Goal: Information Seeking & Learning: Learn about a topic

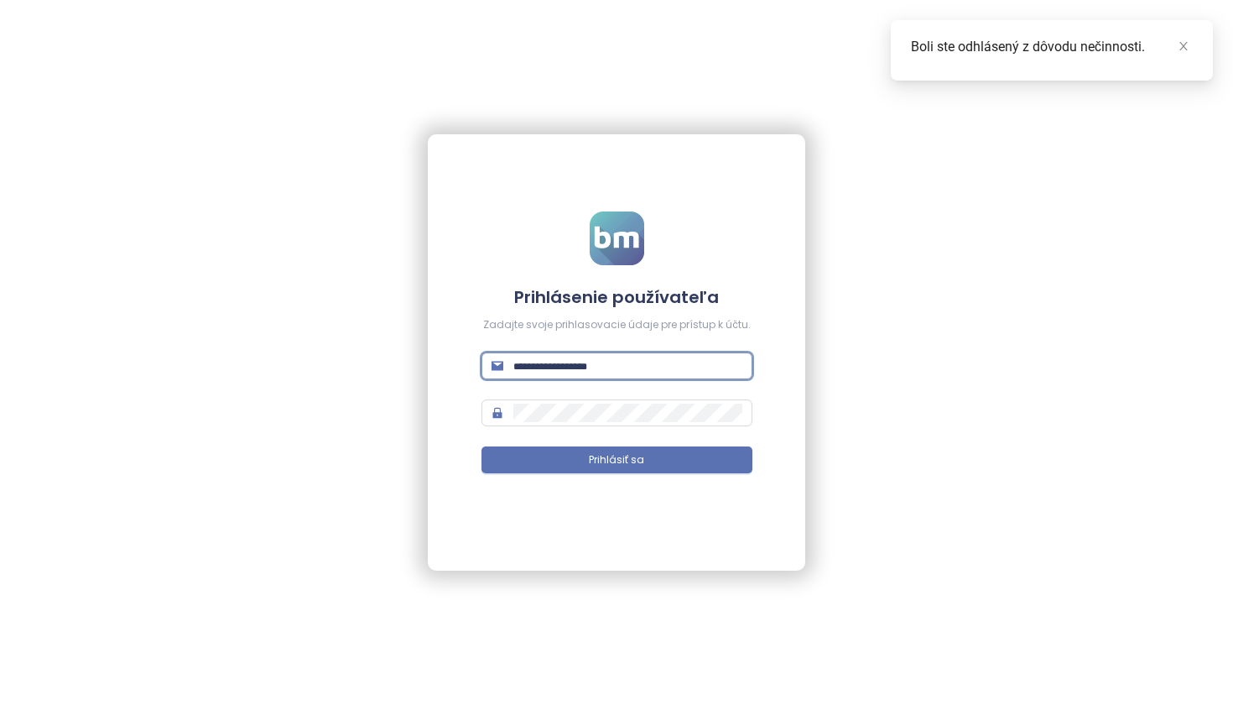
type input "**********"
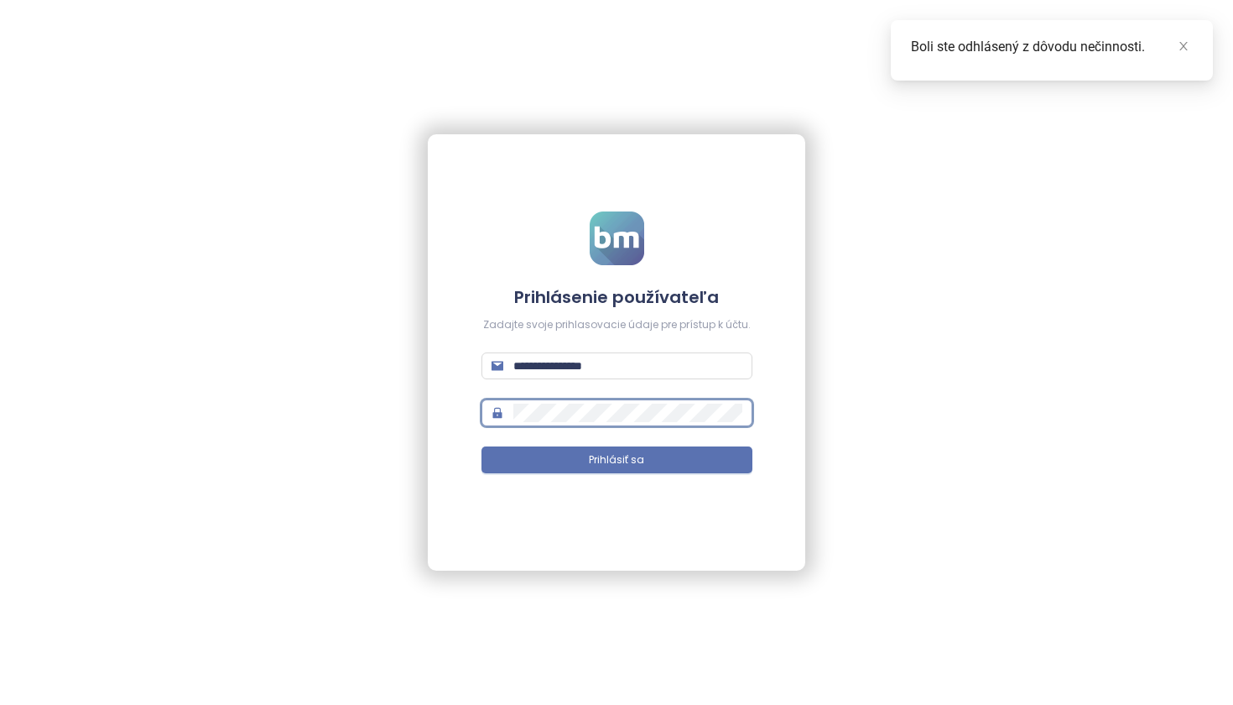
click at [617, 460] on button "Prihlásiť sa" at bounding box center [616, 459] width 271 height 27
click at [1183, 45] on icon "close" at bounding box center [1183, 46] width 8 height 8
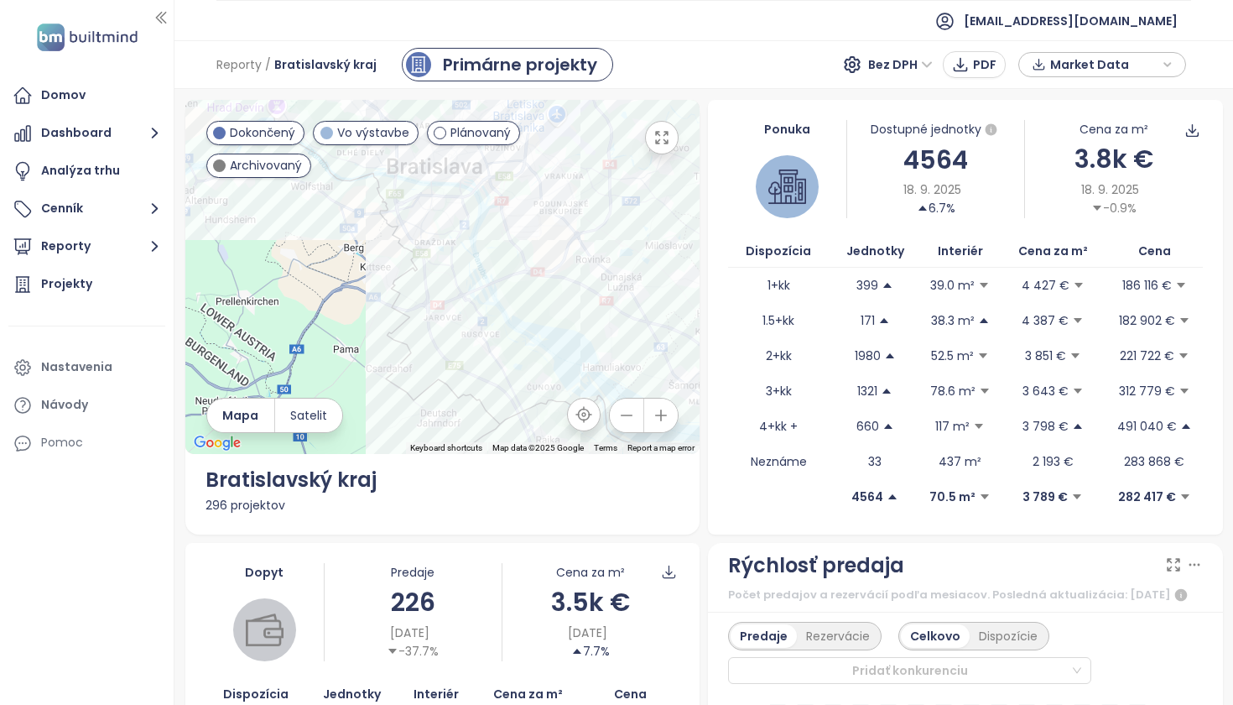
drag, startPoint x: 494, startPoint y: 336, endPoint x: 577, endPoint y: 283, distance: 98.4
click at [578, 282] on div at bounding box center [442, 277] width 515 height 354
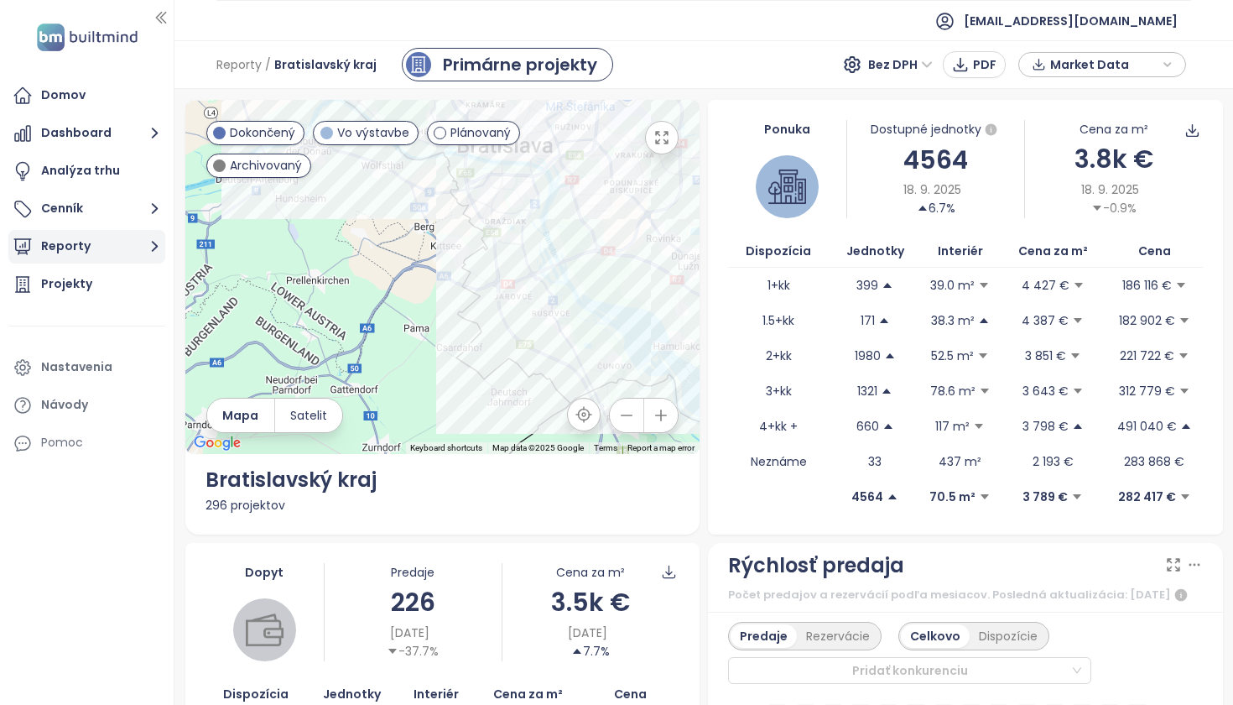
click at [83, 249] on button "Reporty" at bounding box center [86, 247] width 157 height 34
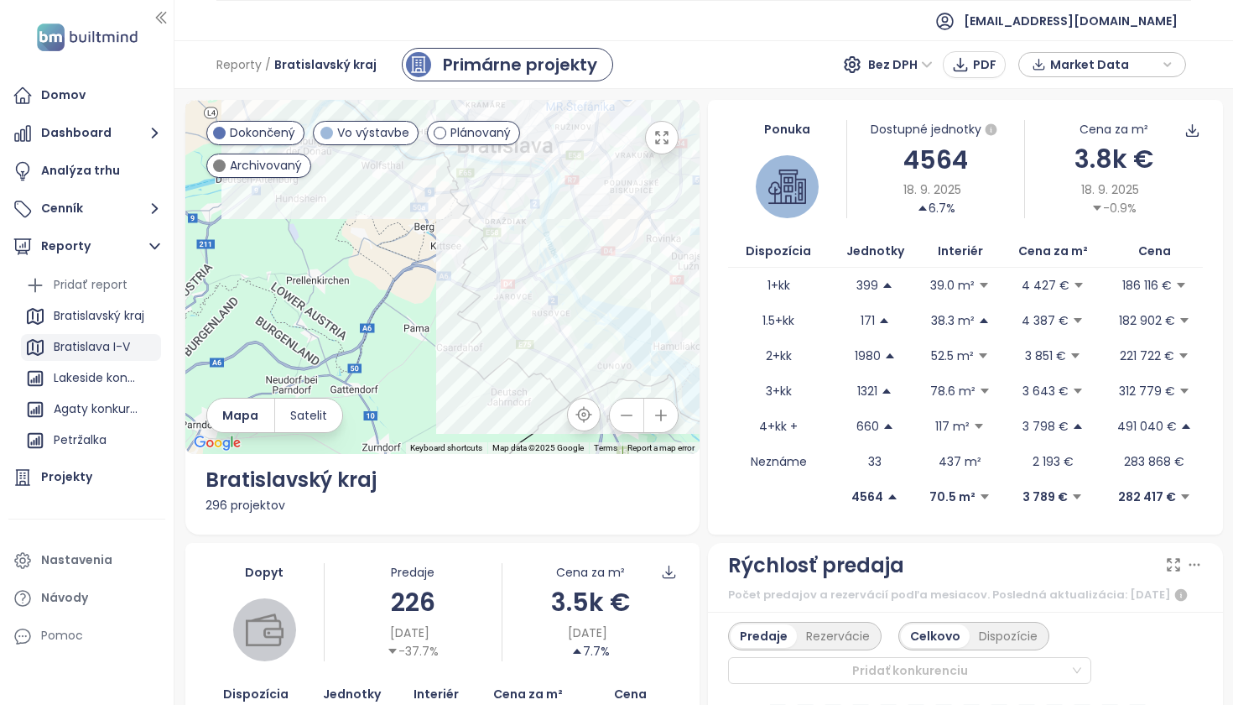
click at [113, 344] on div "Bratislava I-V" at bounding box center [92, 346] width 76 height 21
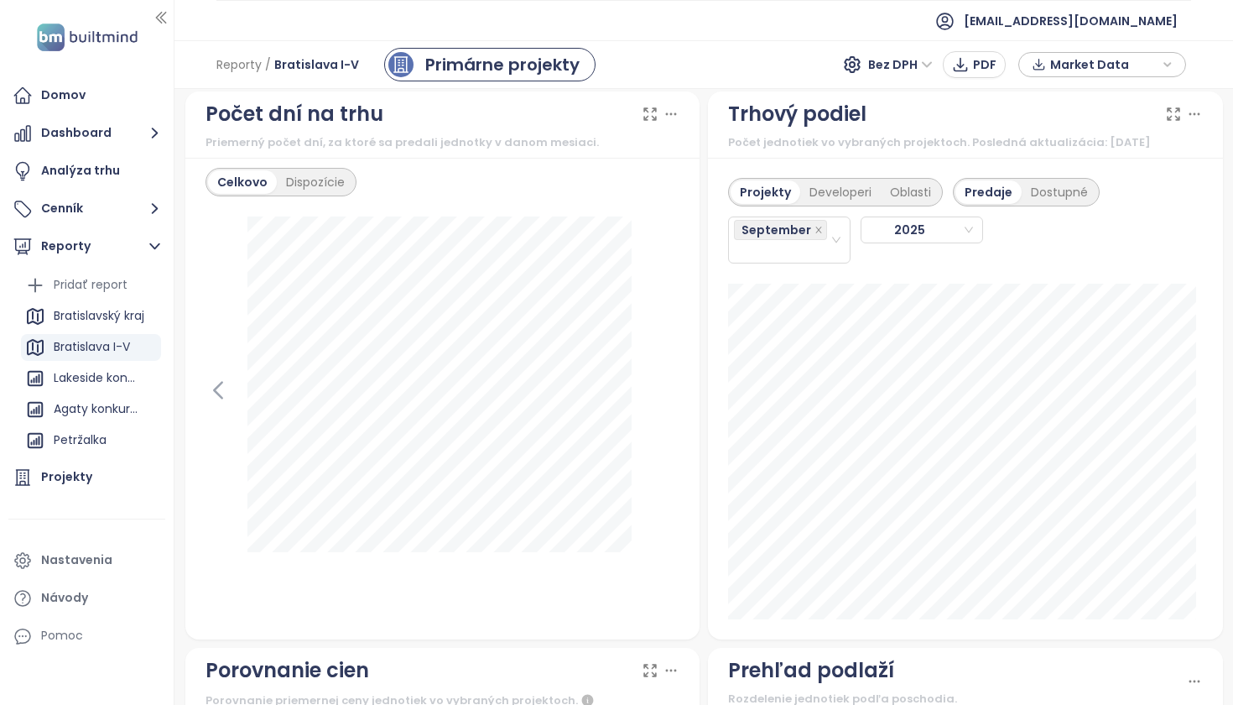
scroll to position [2022, 0]
click at [822, 205] on div "Developeri" at bounding box center [840, 192] width 81 height 23
click at [765, 205] on div "Projekty" at bounding box center [763, 192] width 65 height 23
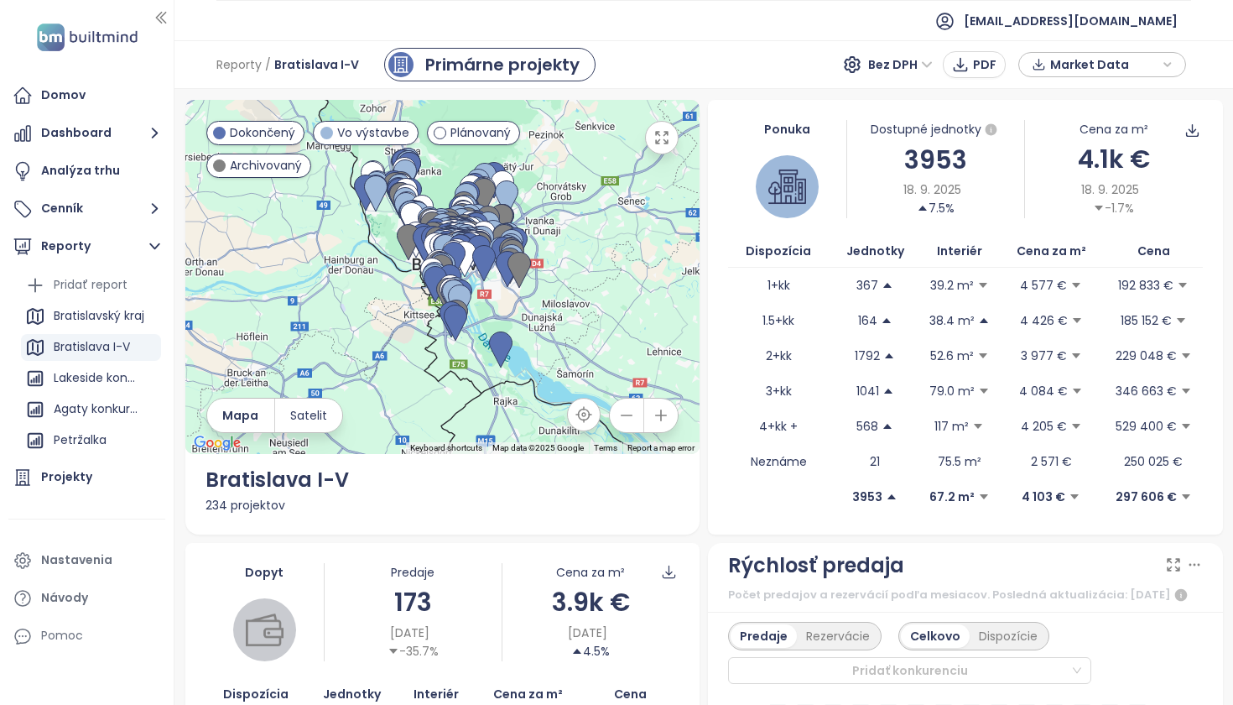
scroll to position [0, 0]
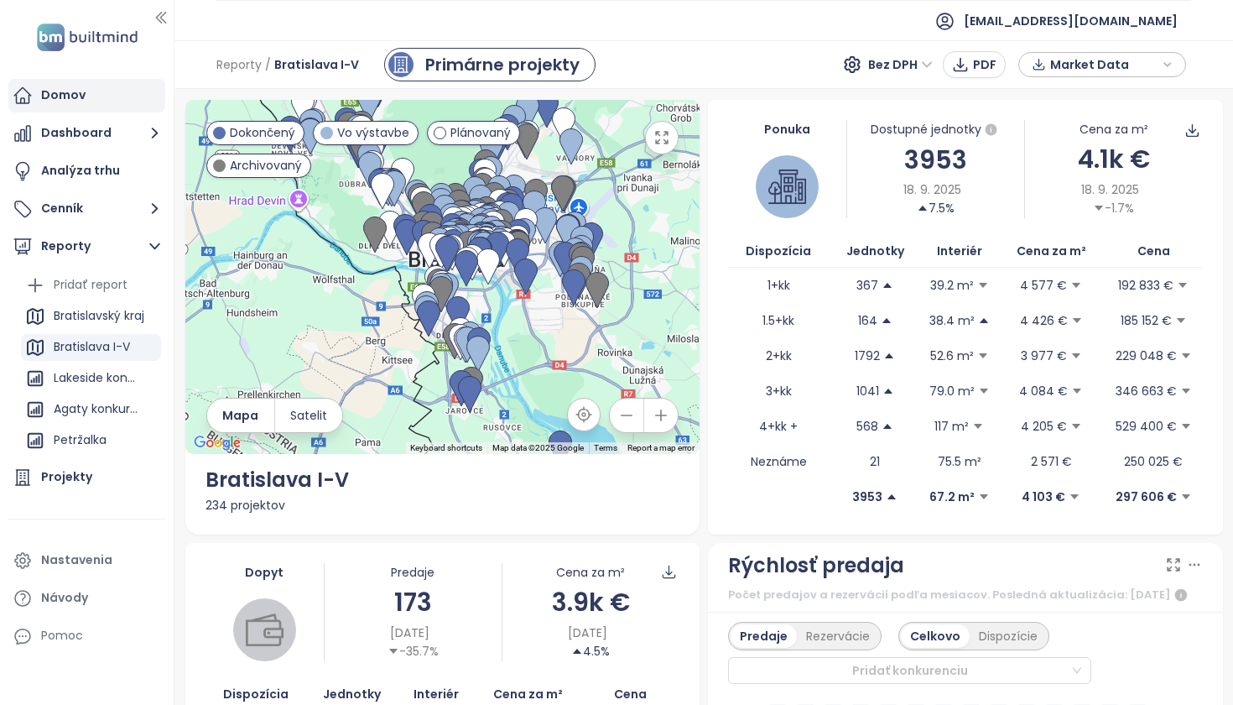
click at [65, 96] on div "Domov" at bounding box center [63, 95] width 44 height 21
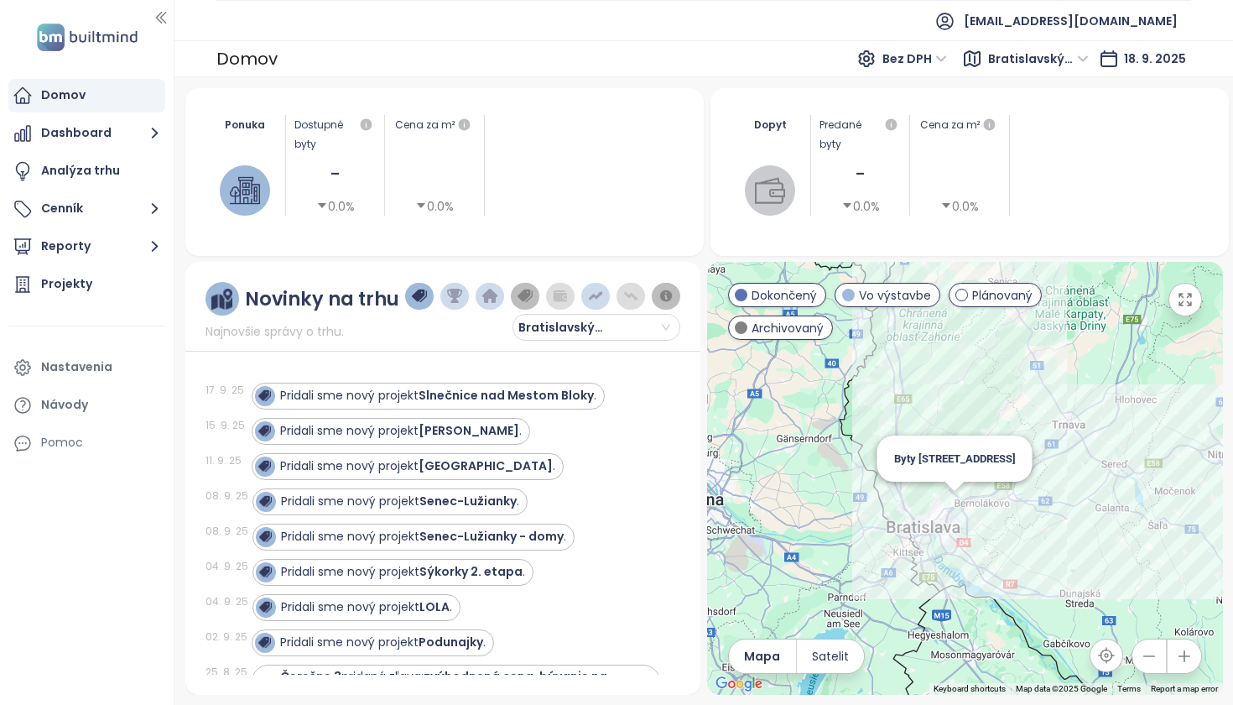
scroll to position [-1, 0]
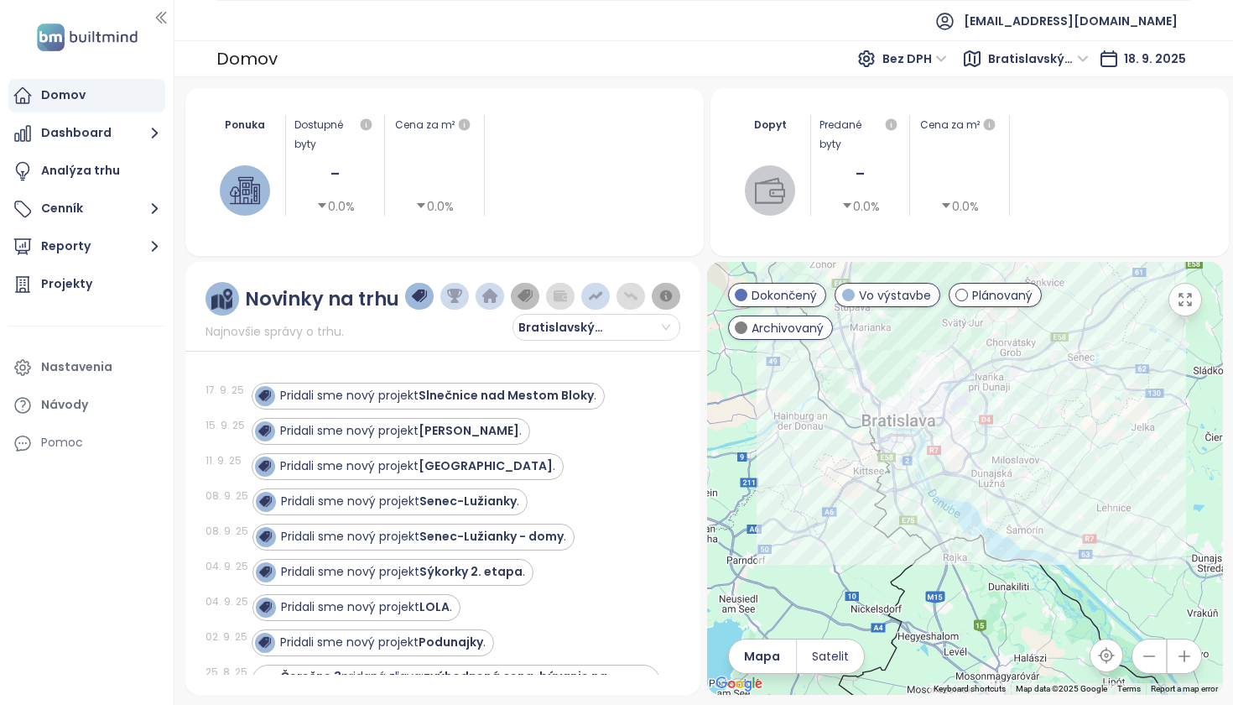
drag, startPoint x: 1080, startPoint y: 580, endPoint x: 1038, endPoint y: 450, distance: 135.6
click at [1110, 441] on div at bounding box center [965, 478] width 516 height 433
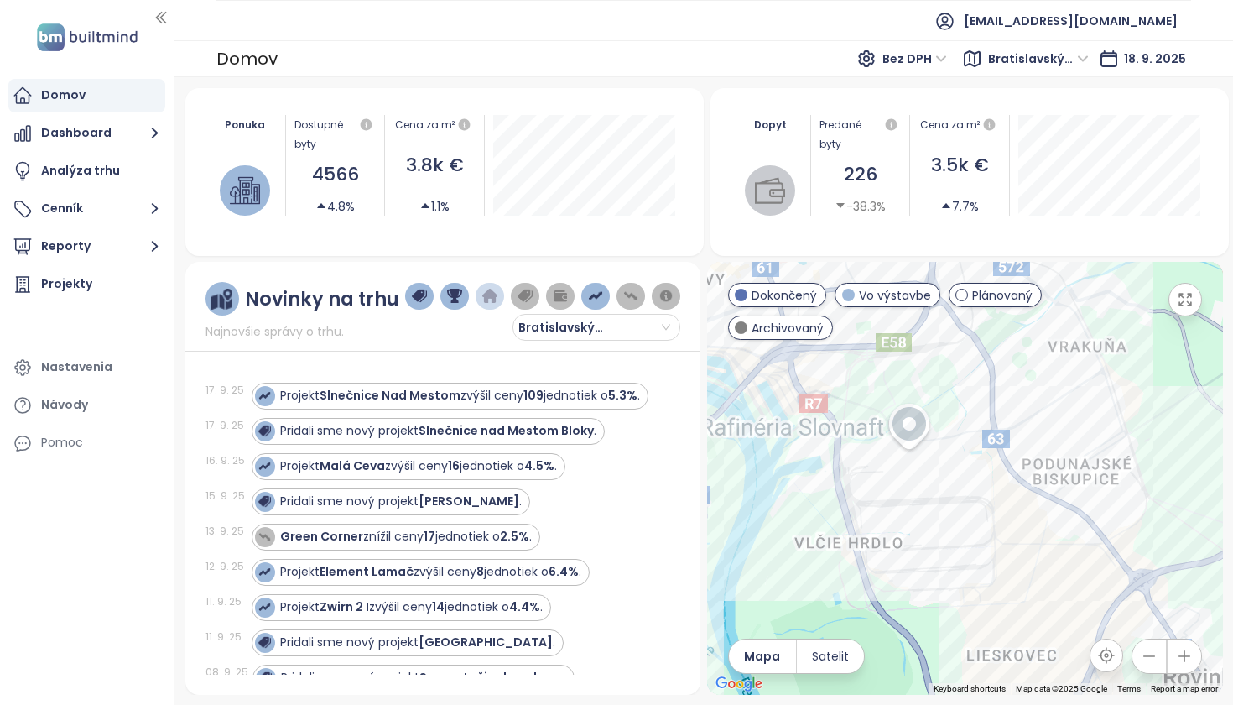
drag, startPoint x: 939, startPoint y: 384, endPoint x: 1088, endPoint y: 532, distance: 210.0
click at [1088, 532] on div at bounding box center [965, 478] width 516 height 433
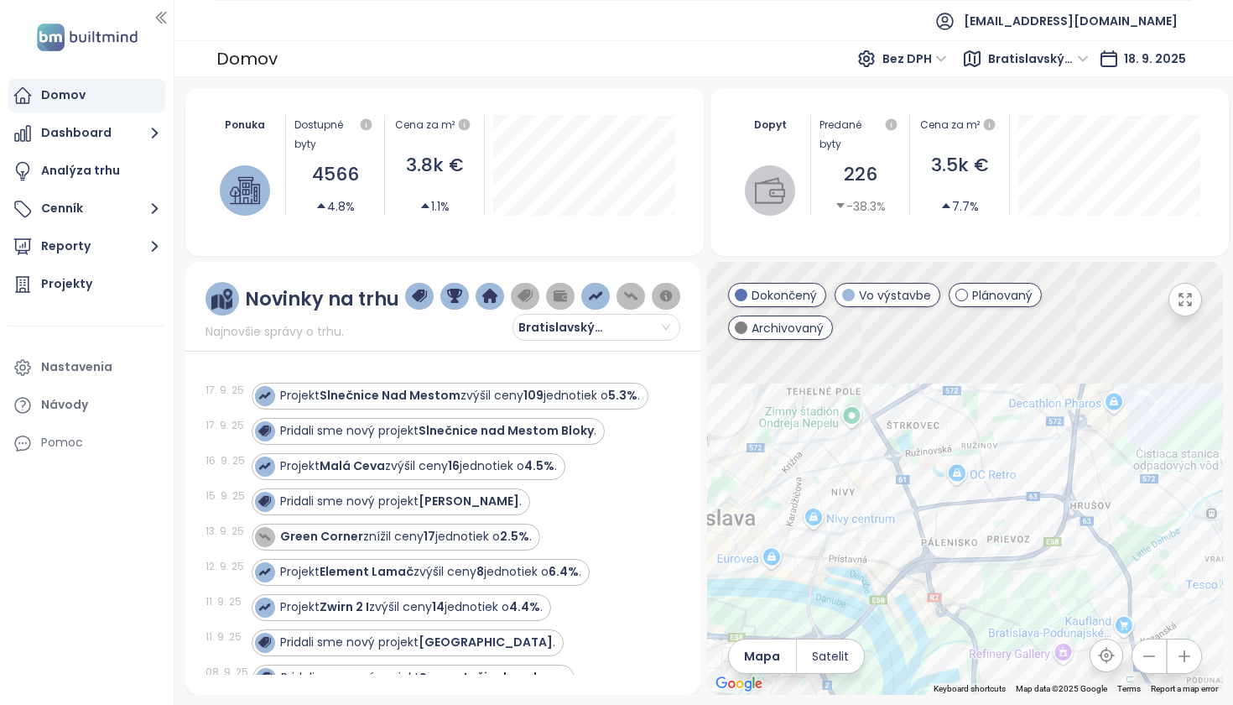
drag, startPoint x: 947, startPoint y: 406, endPoint x: 918, endPoint y: 482, distance: 81.5
click at [1083, 612] on div at bounding box center [965, 478] width 516 height 433
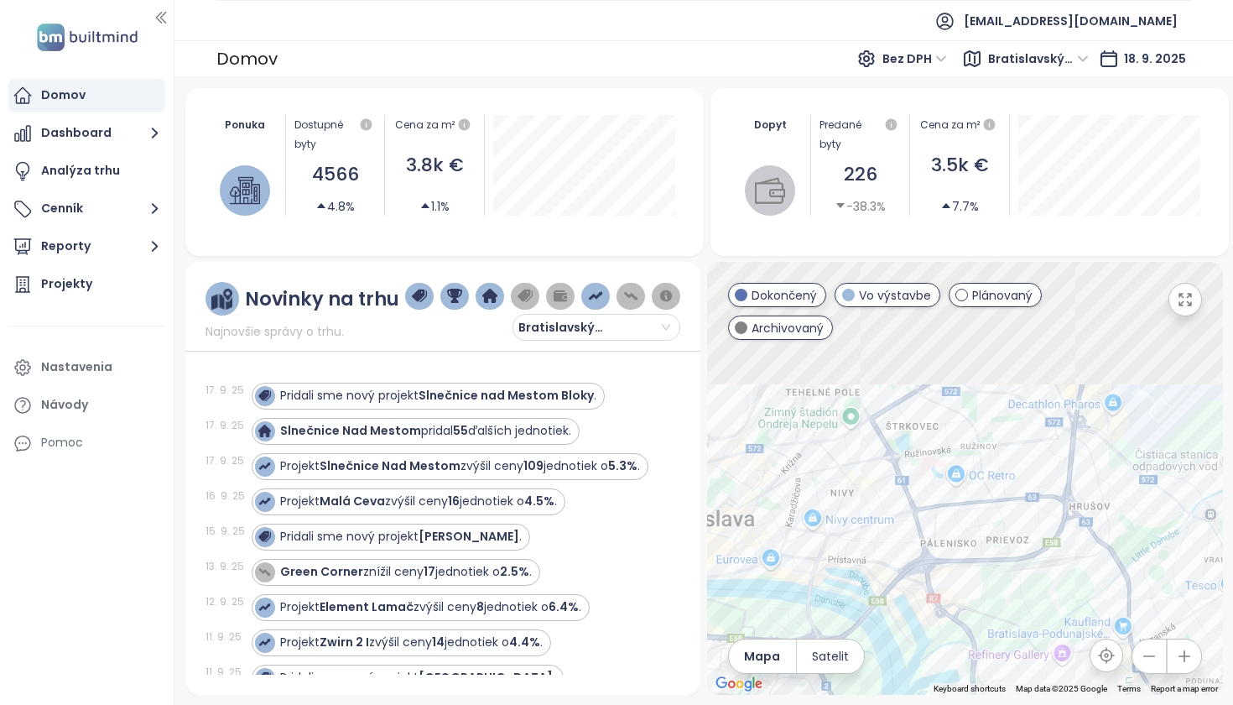
drag, startPoint x: 918, startPoint y: 482, endPoint x: 967, endPoint y: 475, distance: 49.2
click at [1004, 480] on div at bounding box center [965, 478] width 516 height 433
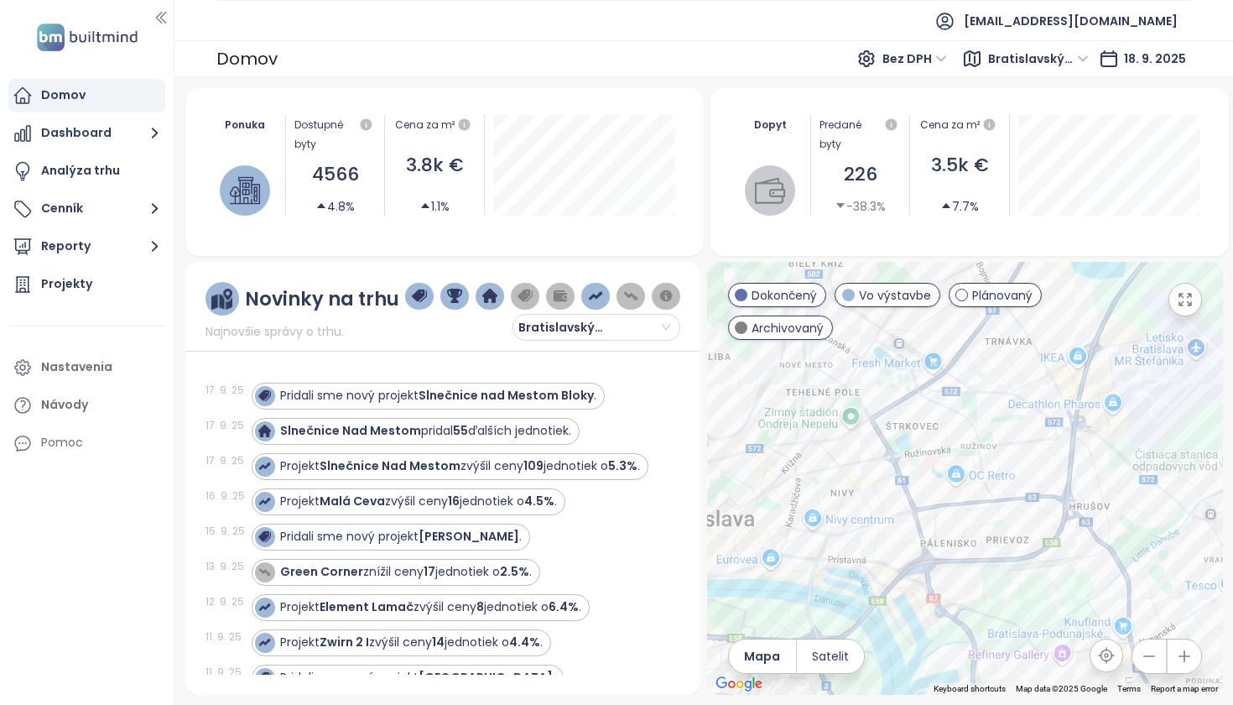
drag, startPoint x: 919, startPoint y: 481, endPoint x: 1077, endPoint y: 458, distance: 159.3
click at [1078, 458] on div at bounding box center [965, 478] width 516 height 433
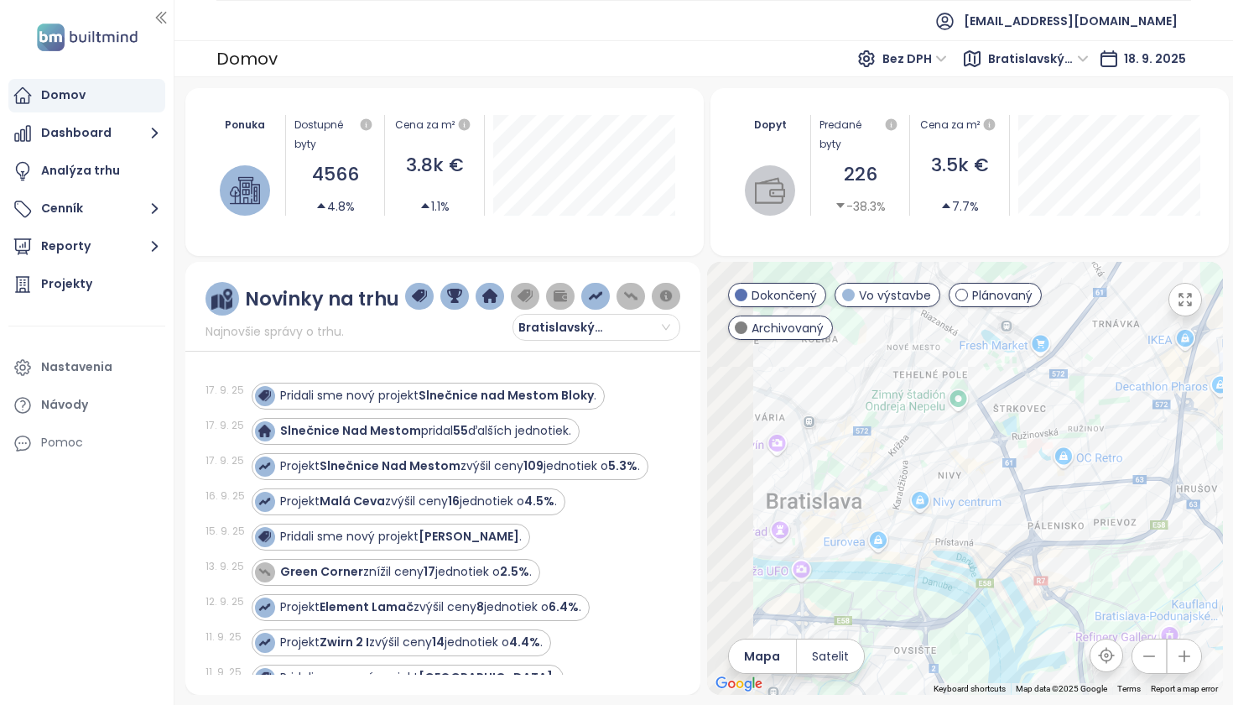
drag, startPoint x: 835, startPoint y: 557, endPoint x: 946, endPoint y: 533, distance: 113.4
click at [944, 539] on div at bounding box center [965, 478] width 516 height 433
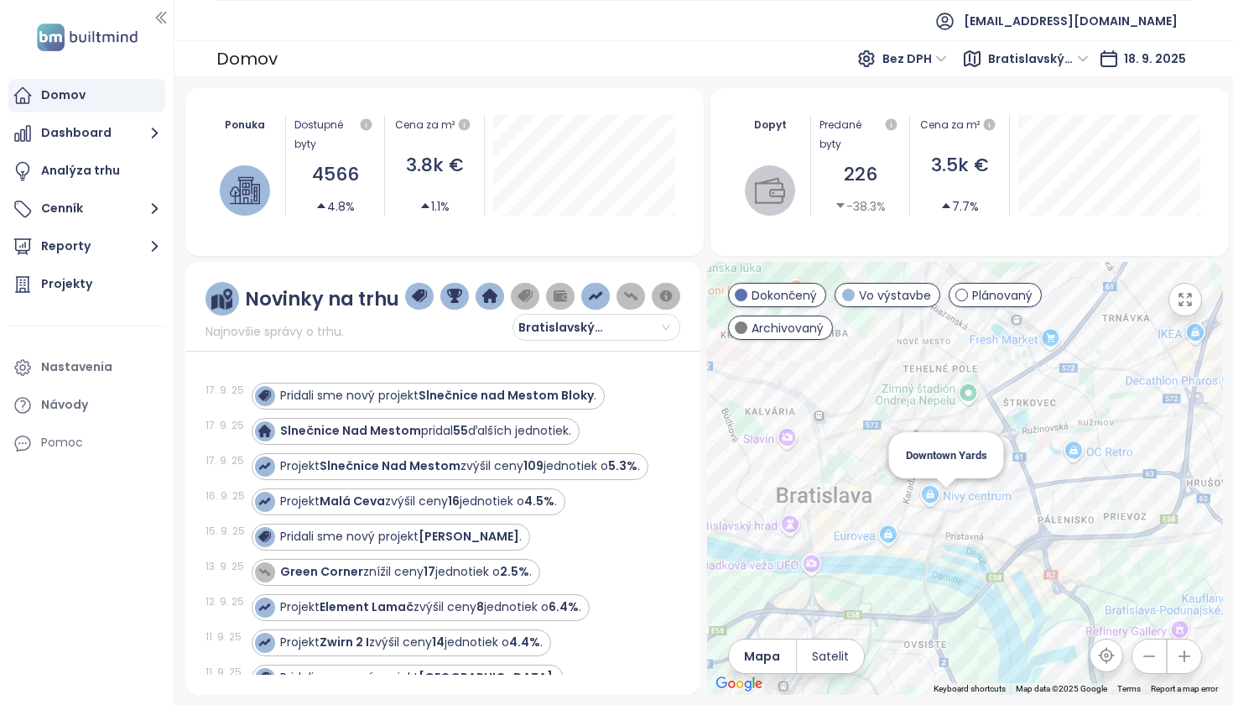
click at [950, 504] on div "Downtown Yards" at bounding box center [965, 478] width 516 height 433
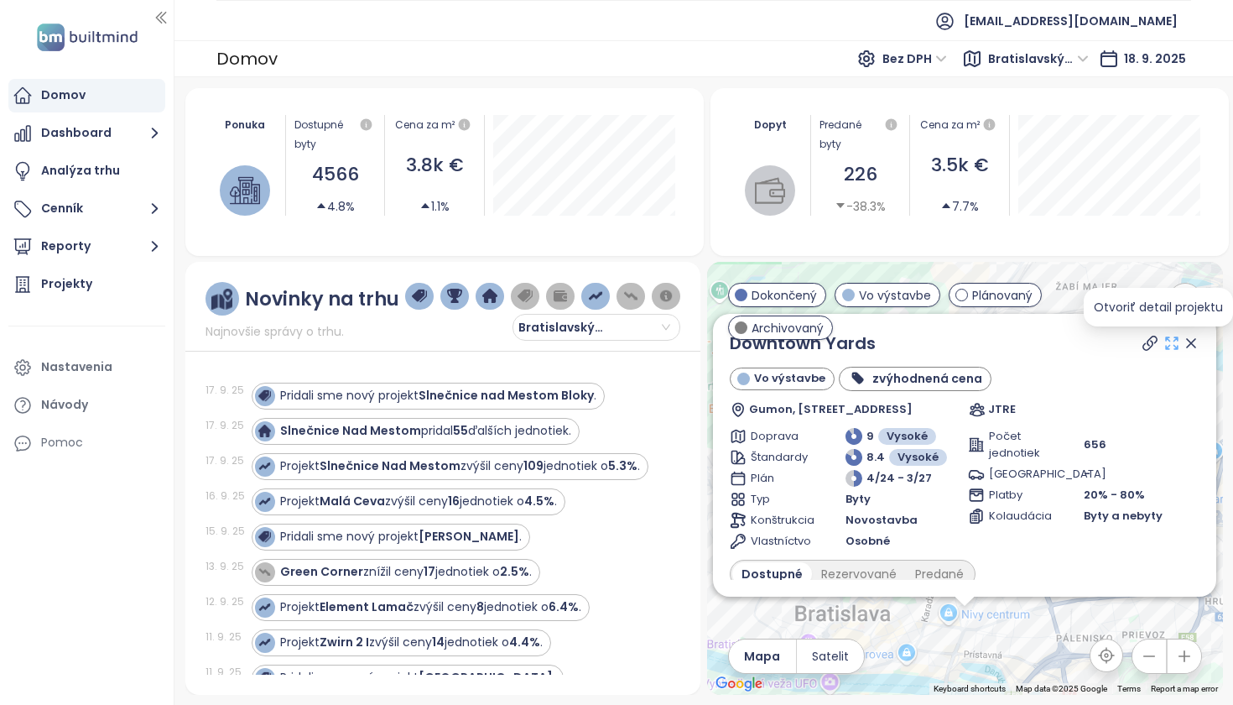
click at [1163, 344] on icon at bounding box center [1171, 343] width 17 height 17
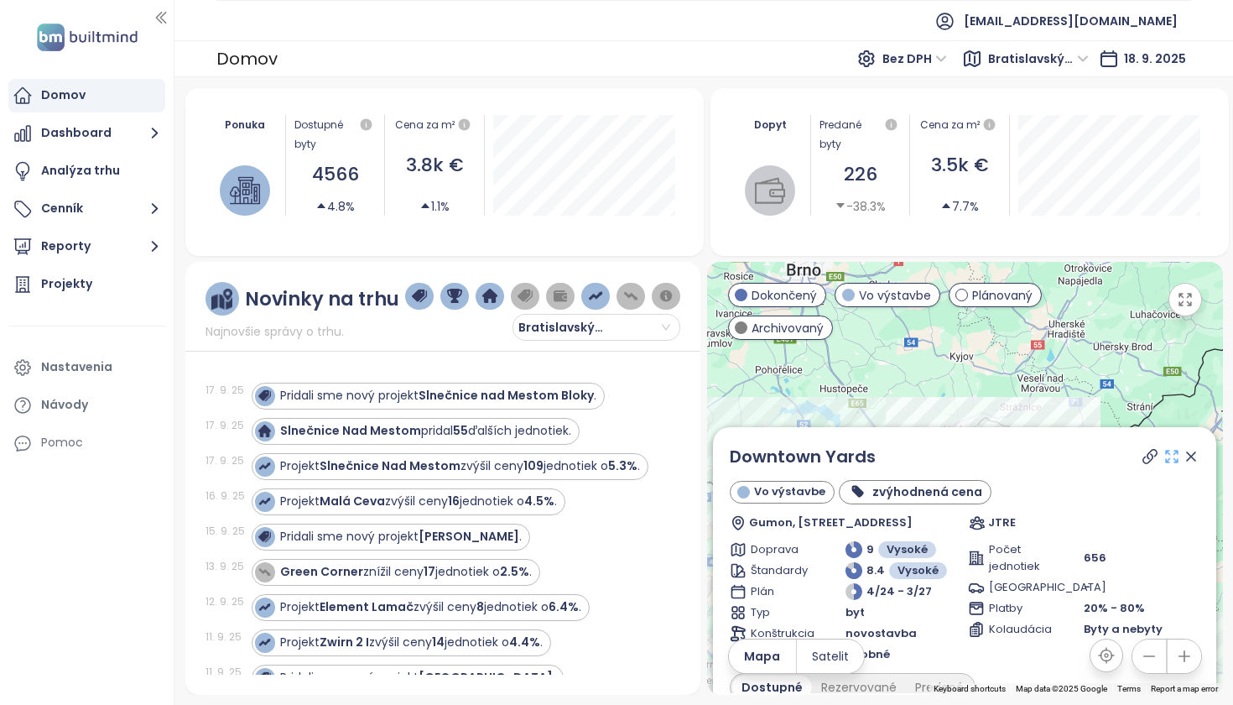
click at [1163, 460] on icon at bounding box center [1171, 456] width 17 height 17
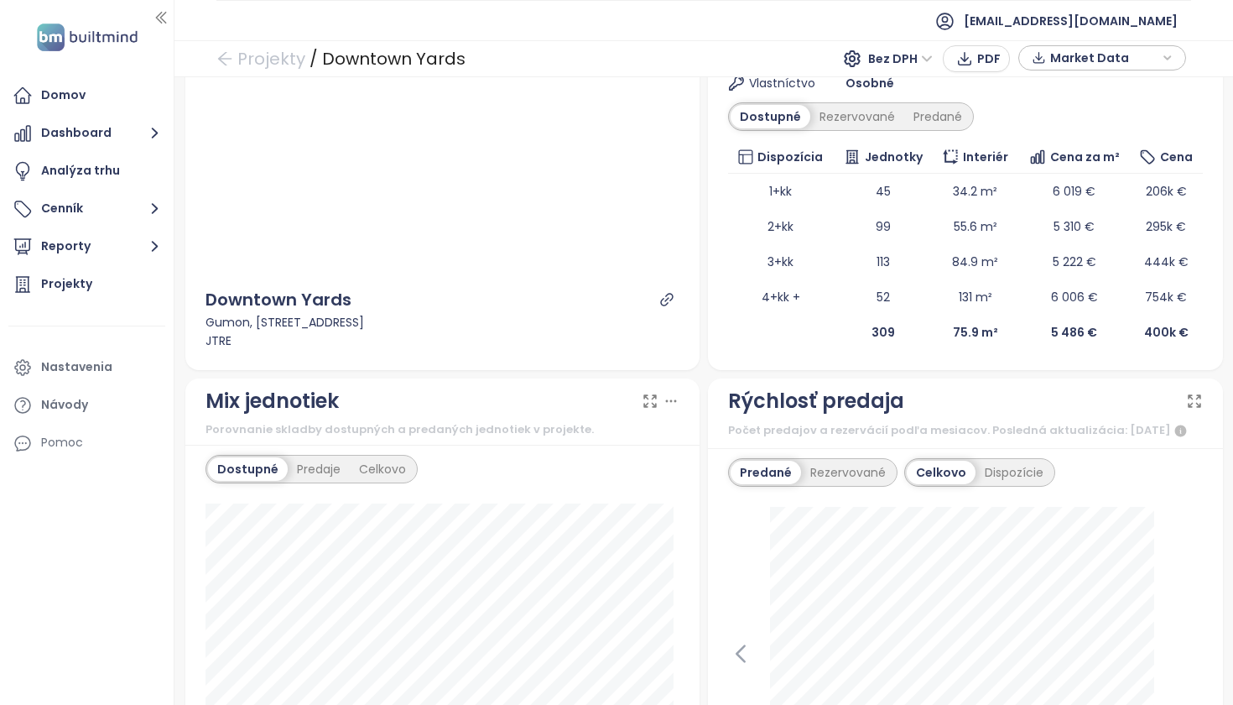
scroll to position [123, 0]
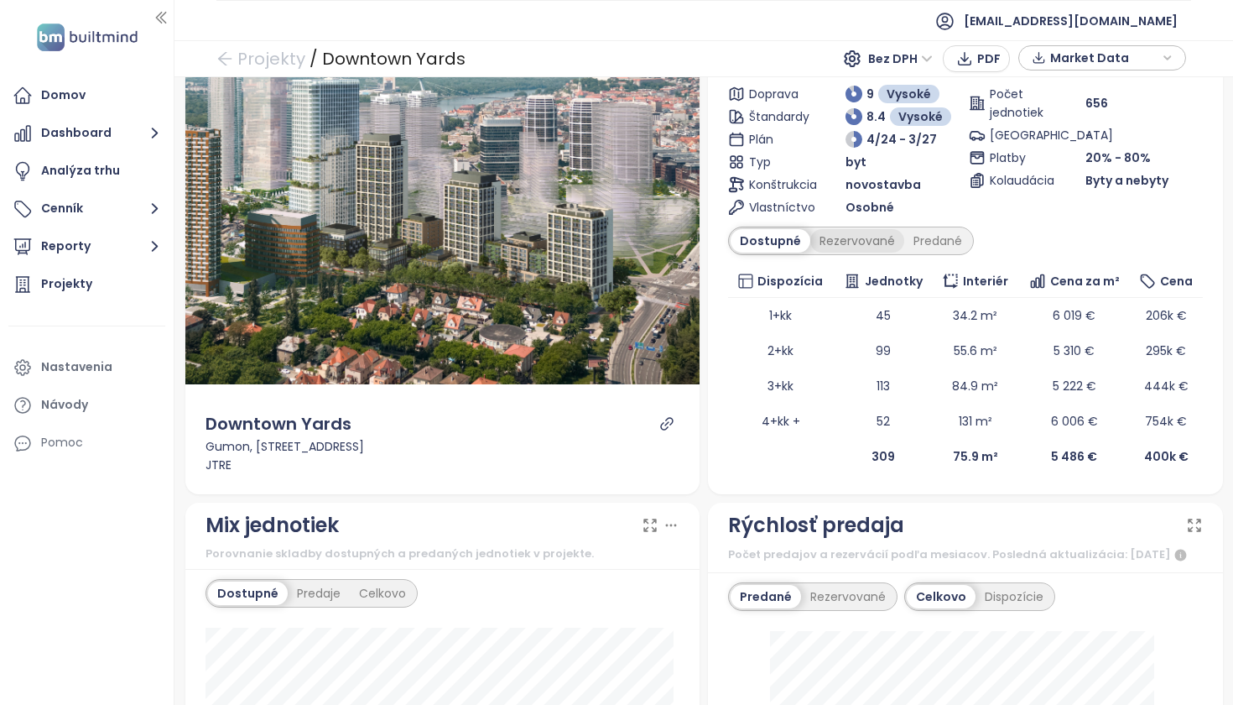
click at [851, 245] on div "Rezervované" at bounding box center [857, 240] width 94 height 23
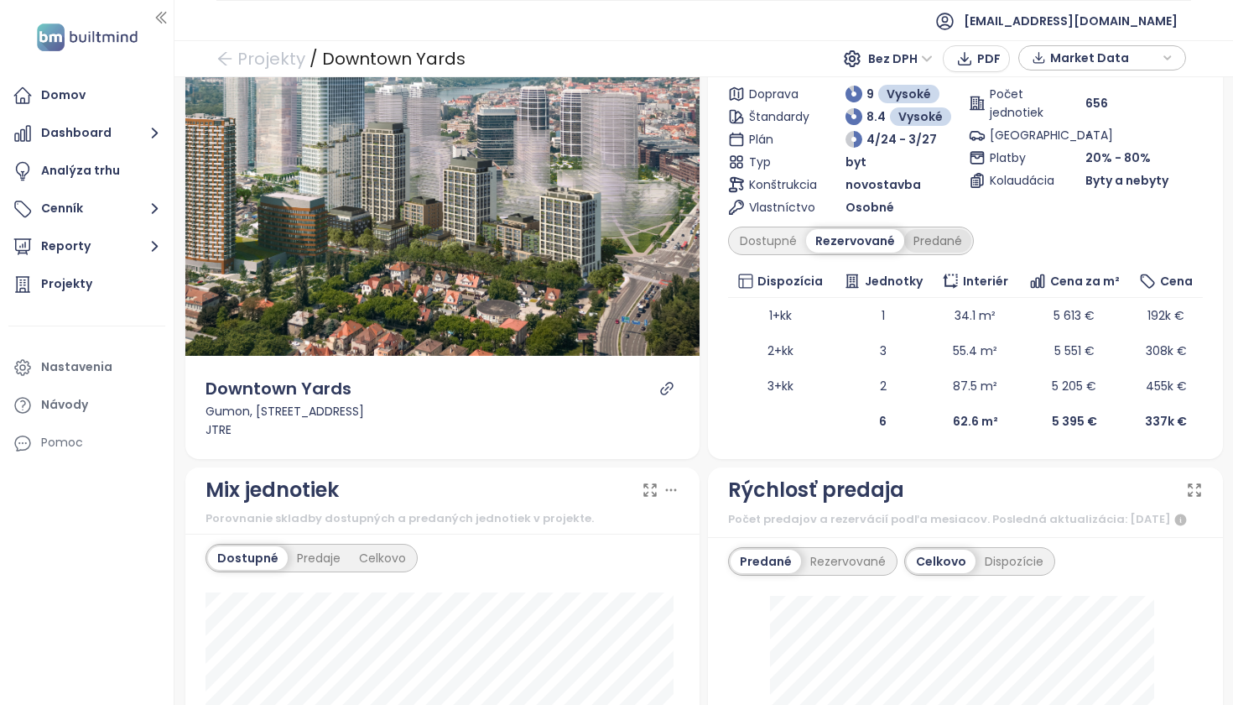
click at [929, 246] on div "Predané" at bounding box center [937, 240] width 67 height 23
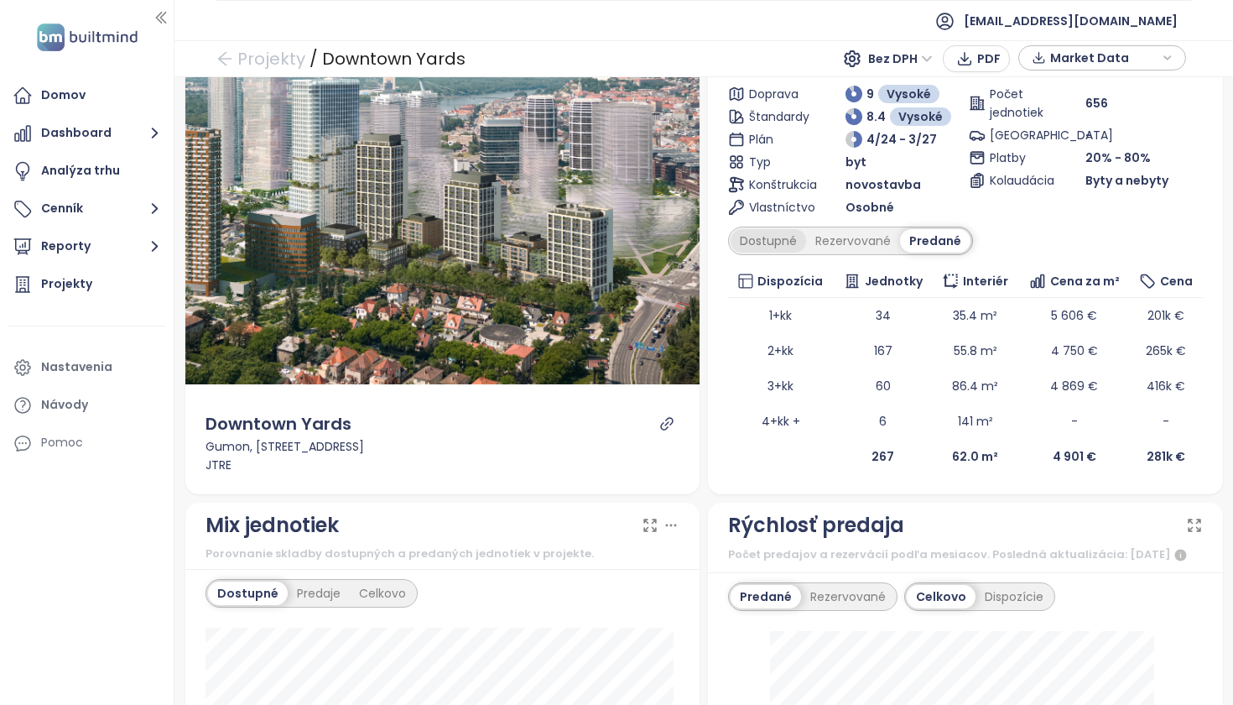
click at [760, 247] on div "Dostupné" at bounding box center [768, 240] width 75 height 23
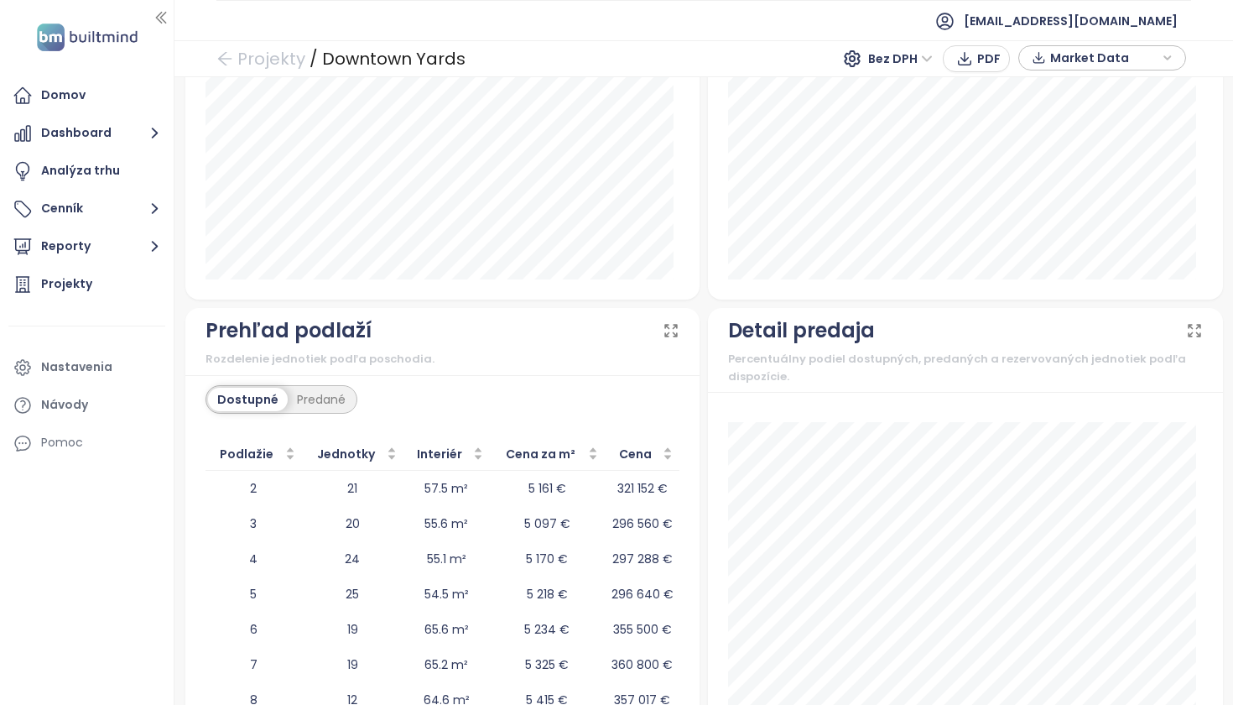
scroll to position [1824, 0]
